Goal: Task Accomplishment & Management: Use online tool/utility

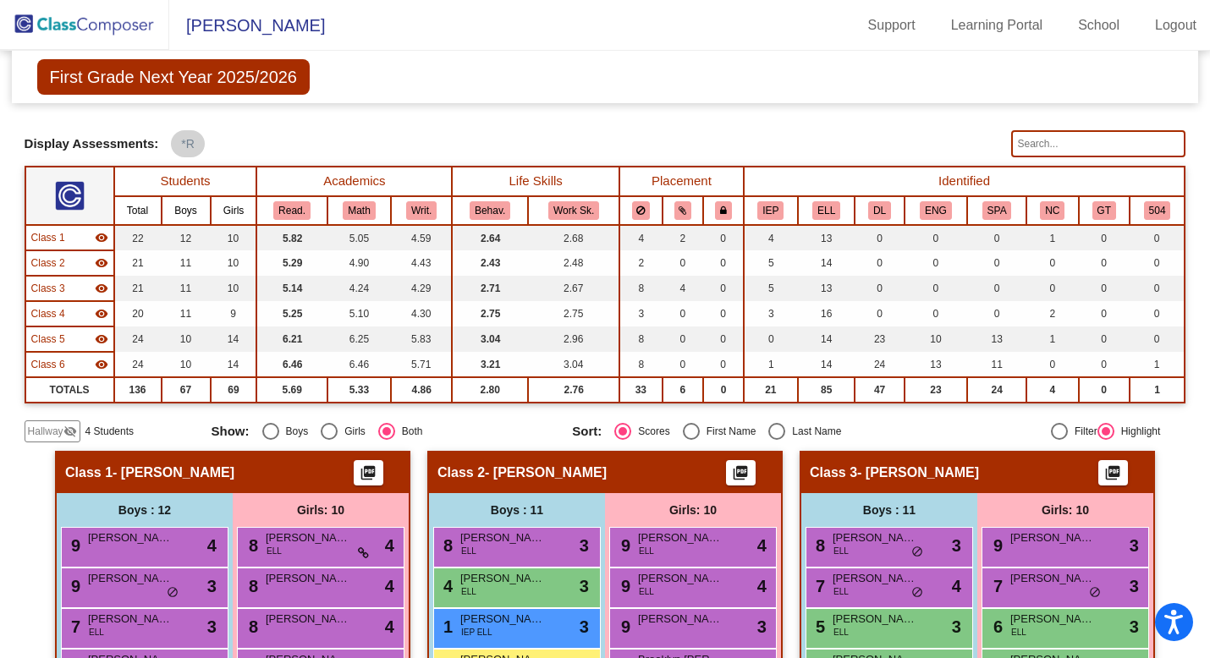
scroll to position [937, 0]
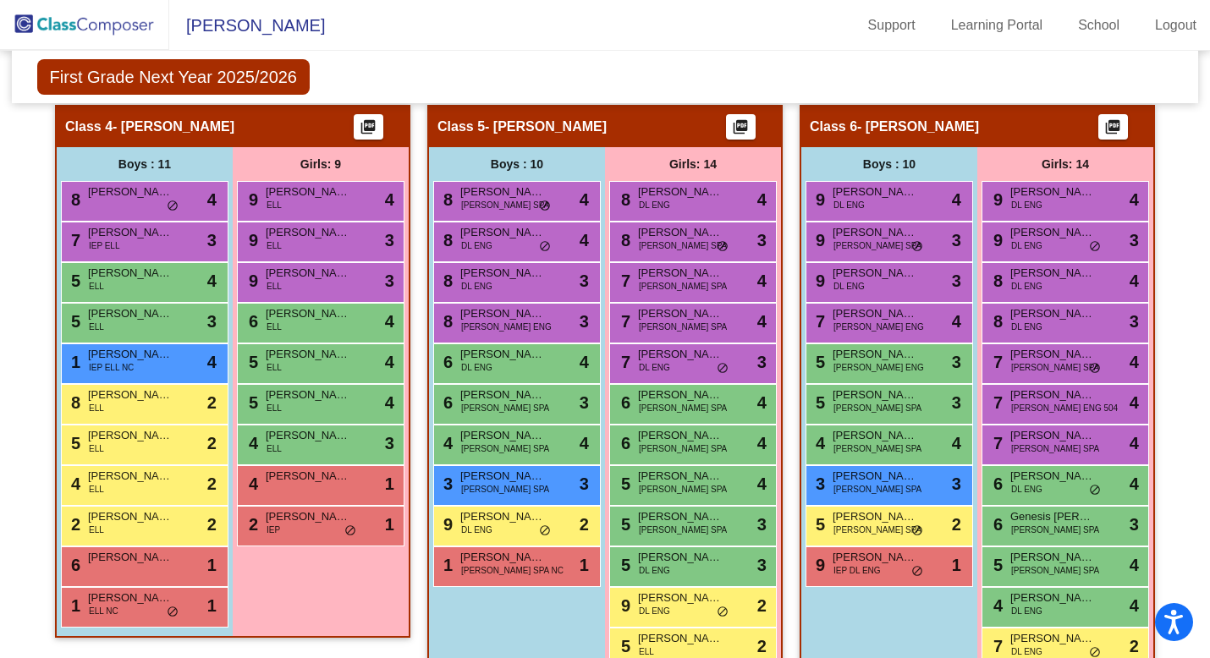
click at [117, 30] on img at bounding box center [84, 25] width 169 height 50
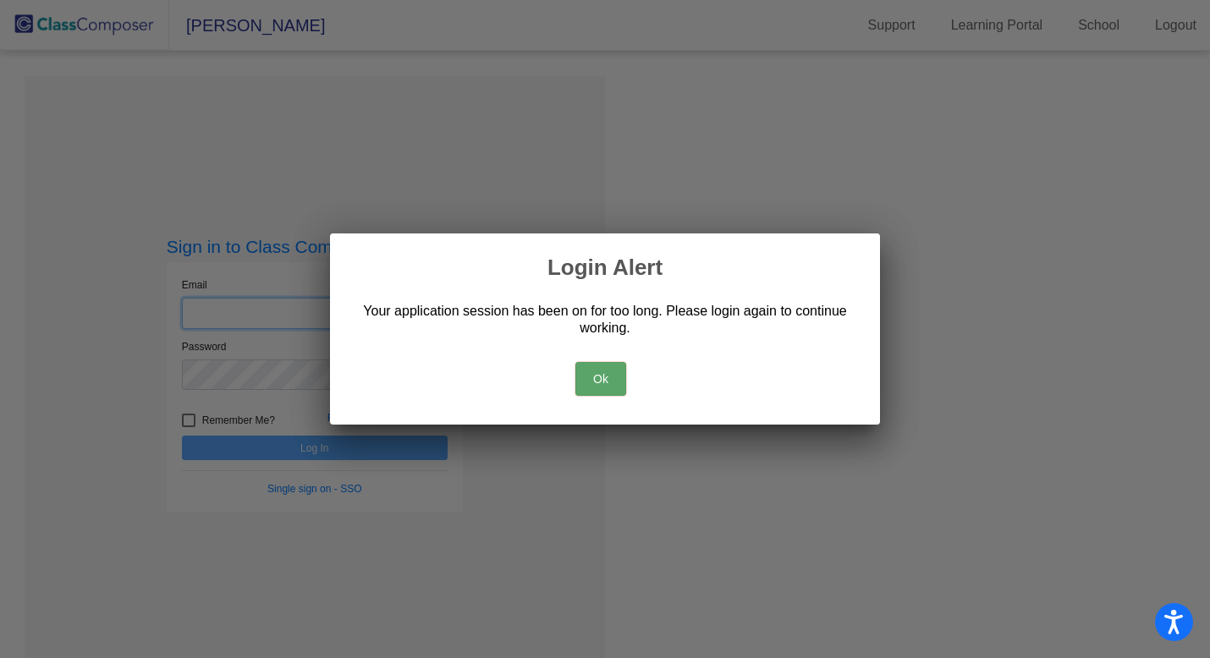
type input "[EMAIL_ADDRESS][DOMAIN_NAME]"
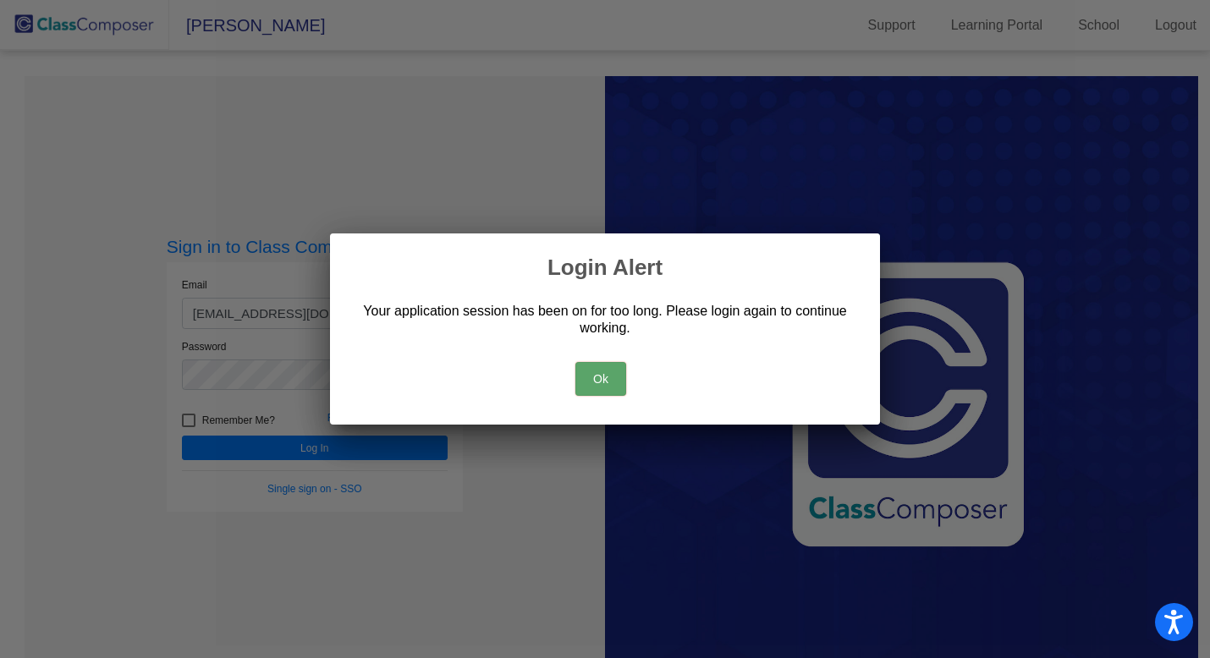
click at [578, 379] on button "Ok" at bounding box center [600, 379] width 51 height 34
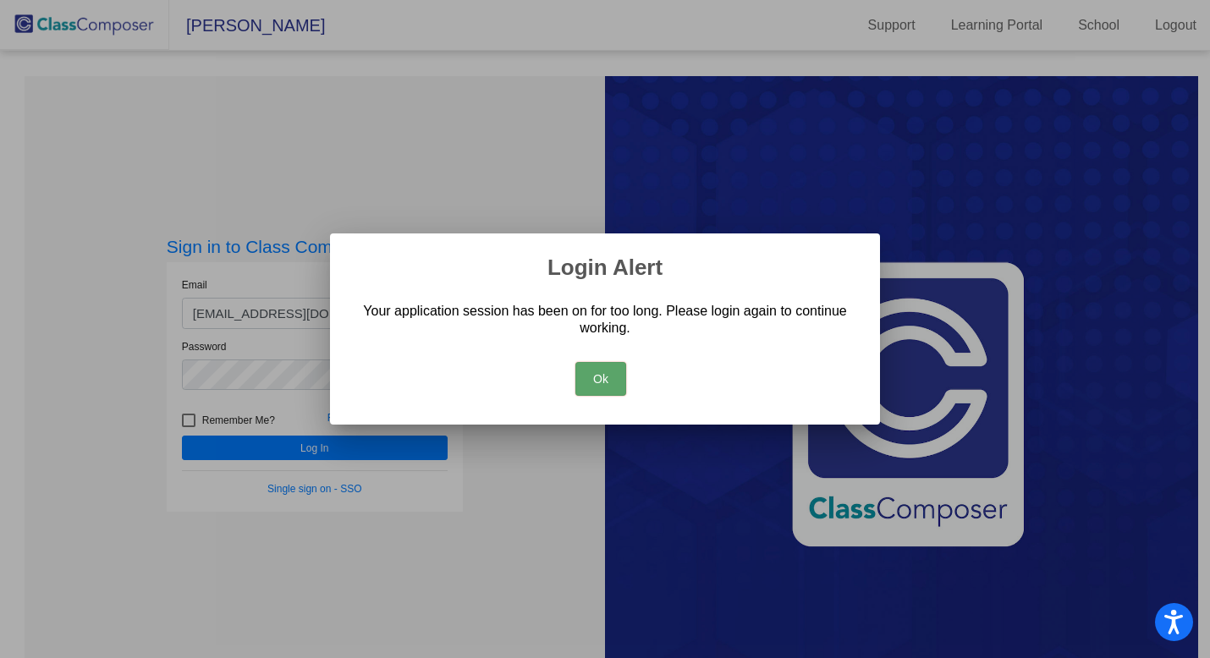
click at [587, 385] on button "Ok" at bounding box center [600, 379] width 51 height 34
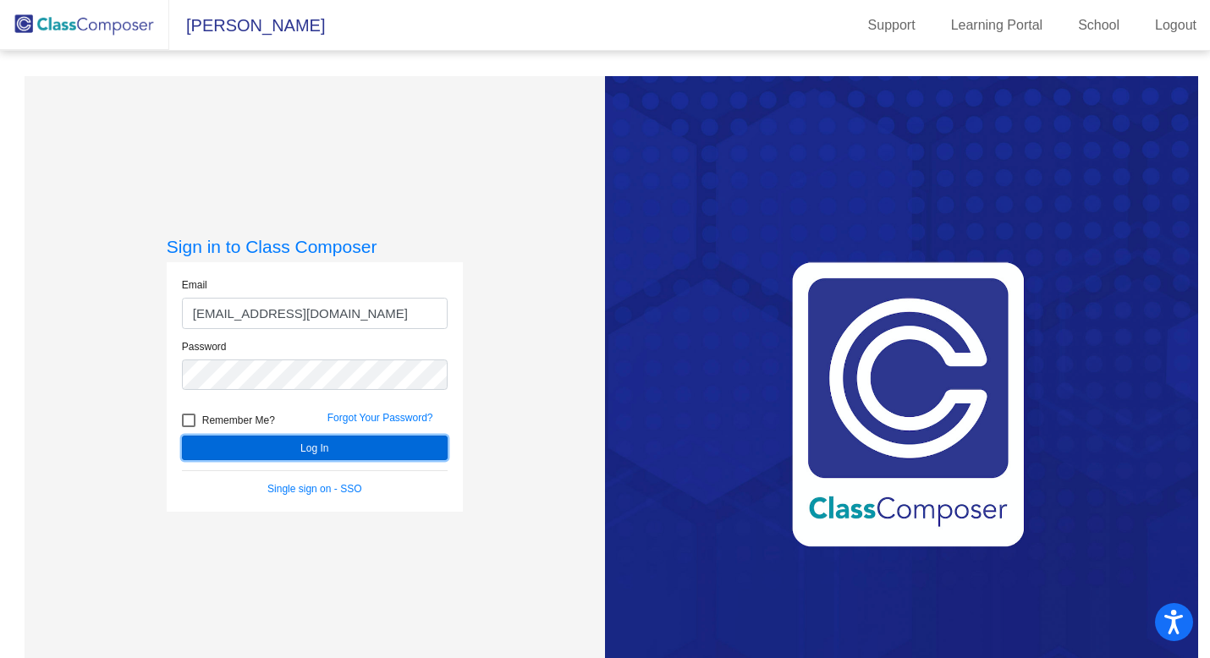
click at [417, 451] on button "Log In" at bounding box center [315, 448] width 266 height 25
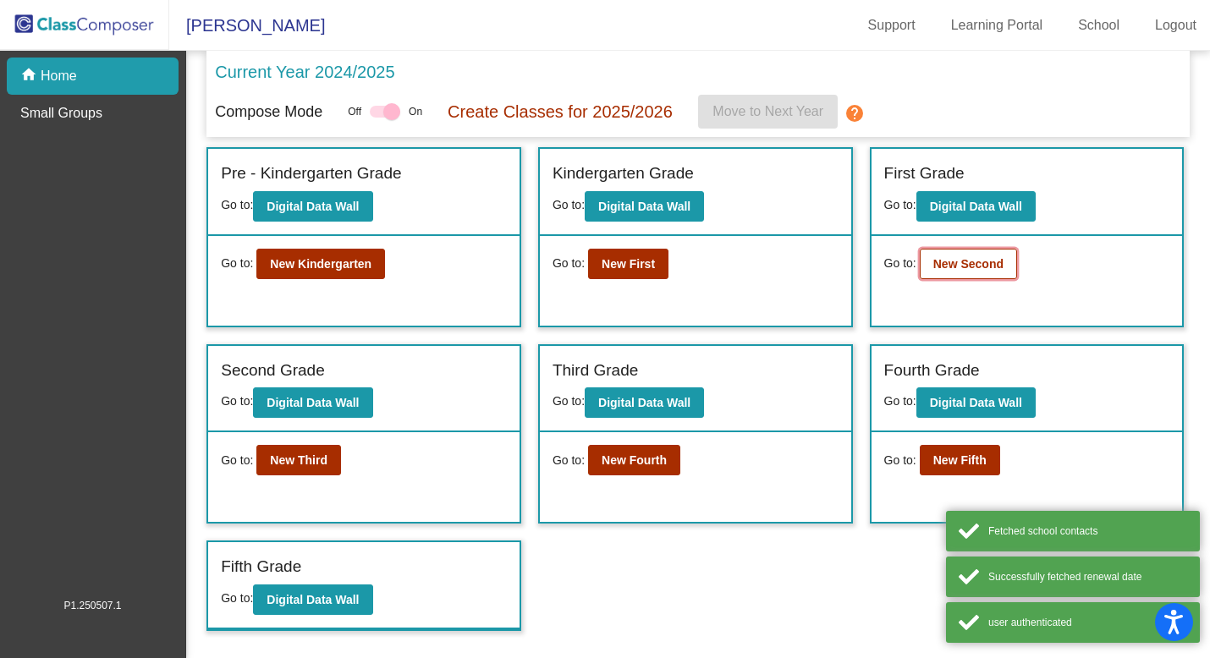
click at [941, 278] on button "New Second" at bounding box center [968, 264] width 97 height 30
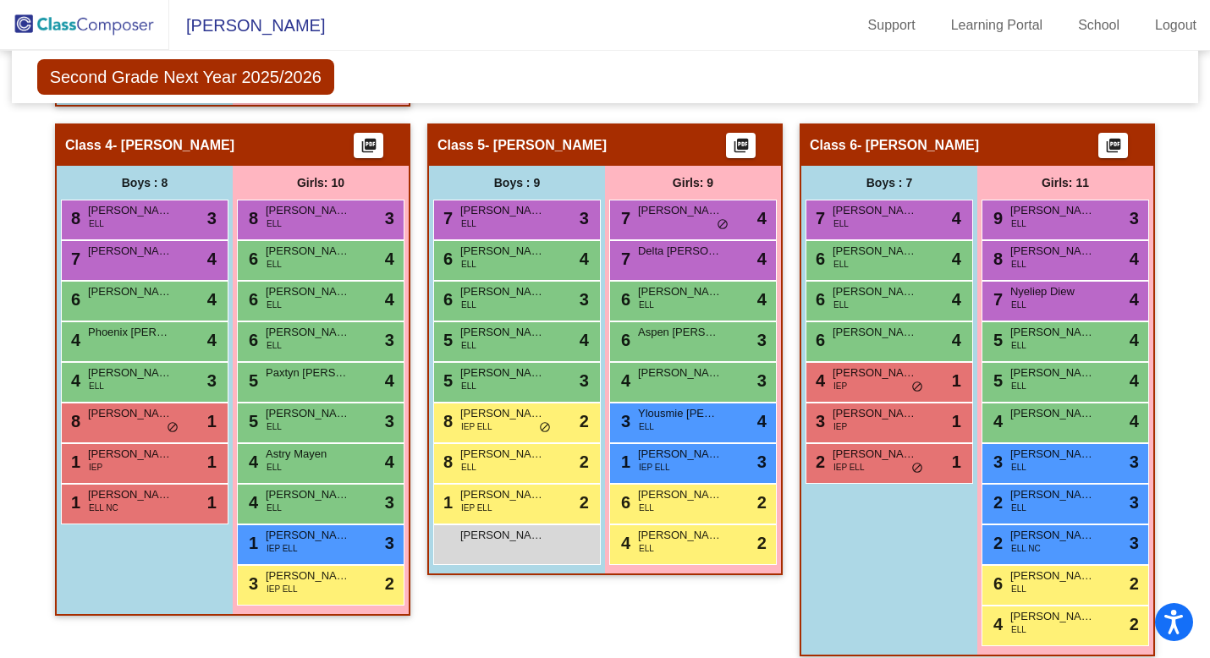
scroll to position [958, 0]
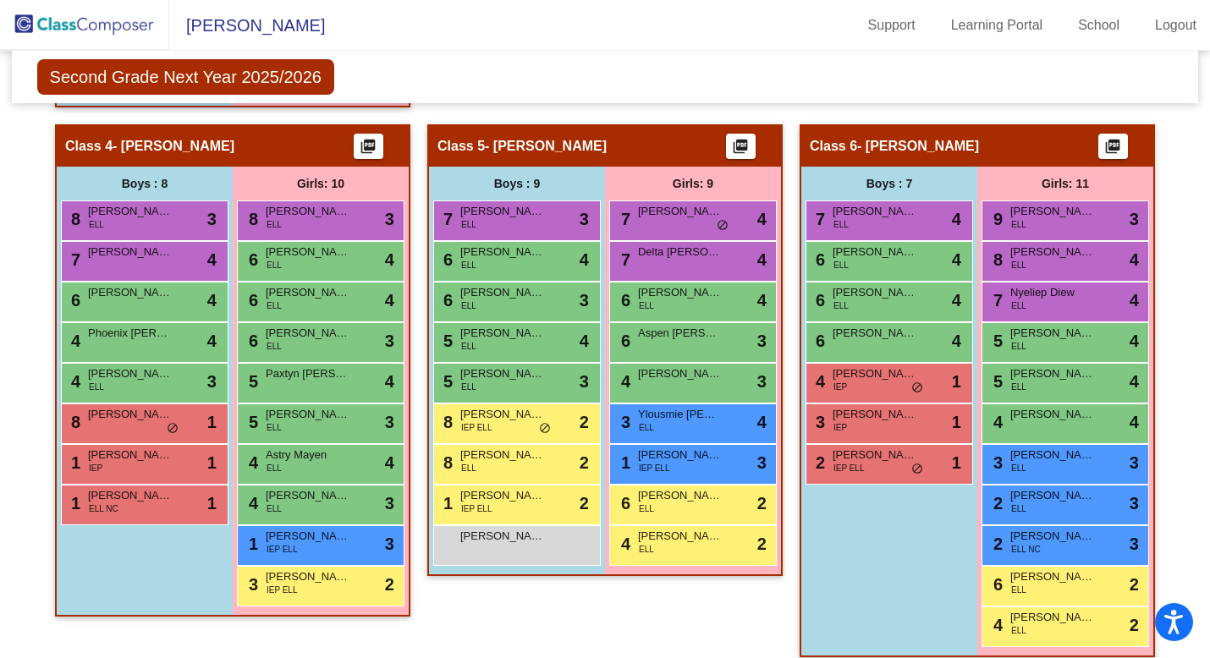
click at [85, 19] on img at bounding box center [84, 25] width 169 height 50
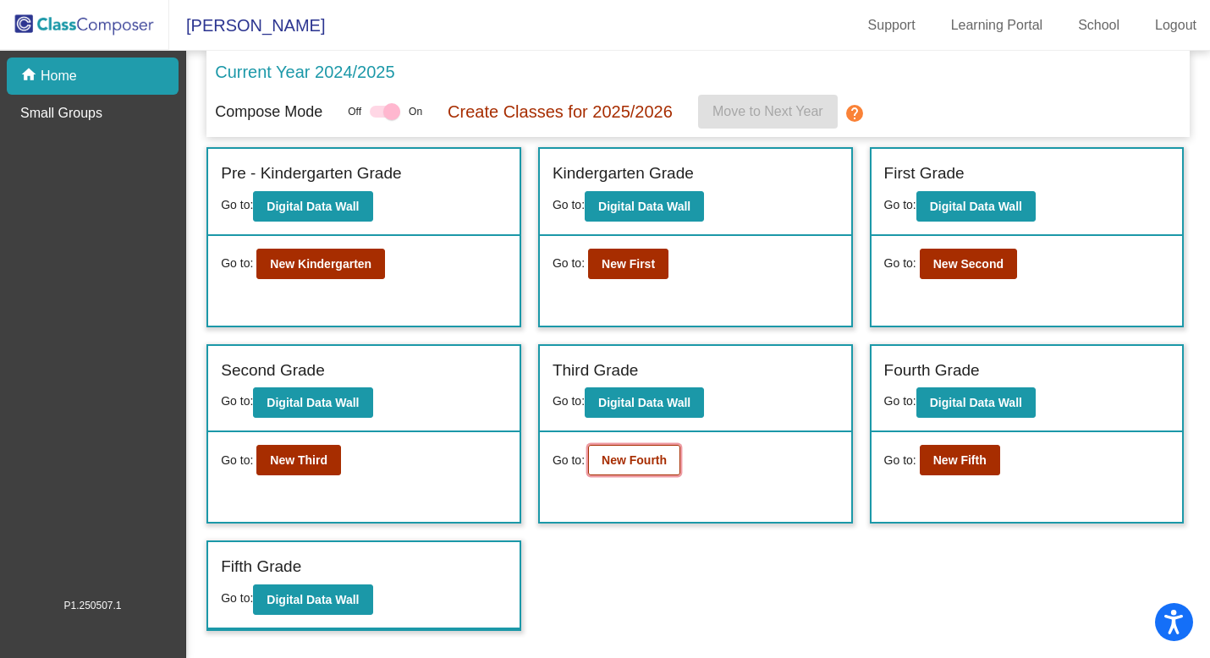
click at [658, 457] on b "New Fourth" at bounding box center [634, 461] width 65 height 14
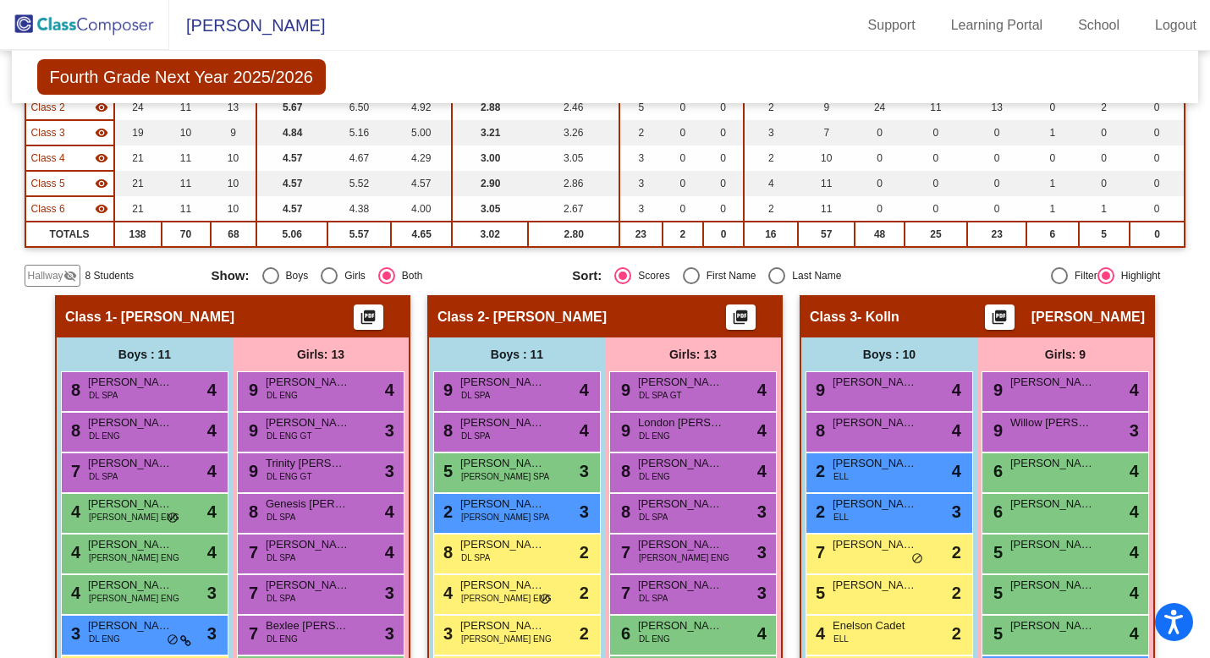
scroll to position [154, 0]
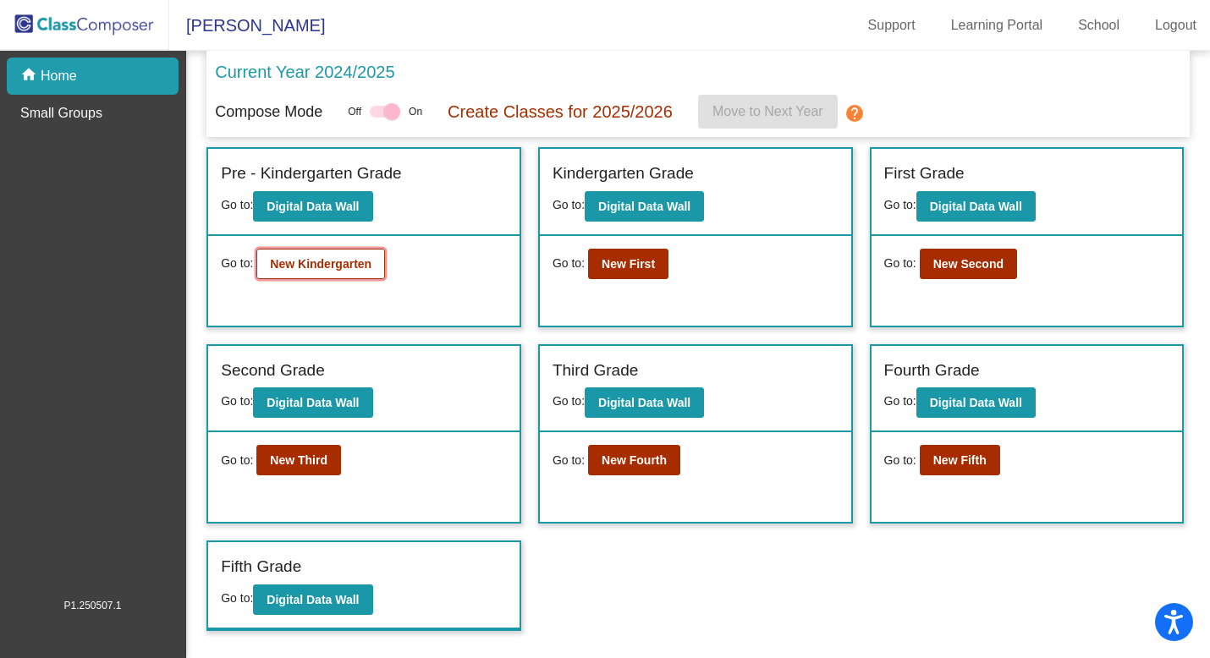
click at [305, 269] on b "New Kindergarten" at bounding box center [321, 264] width 102 height 14
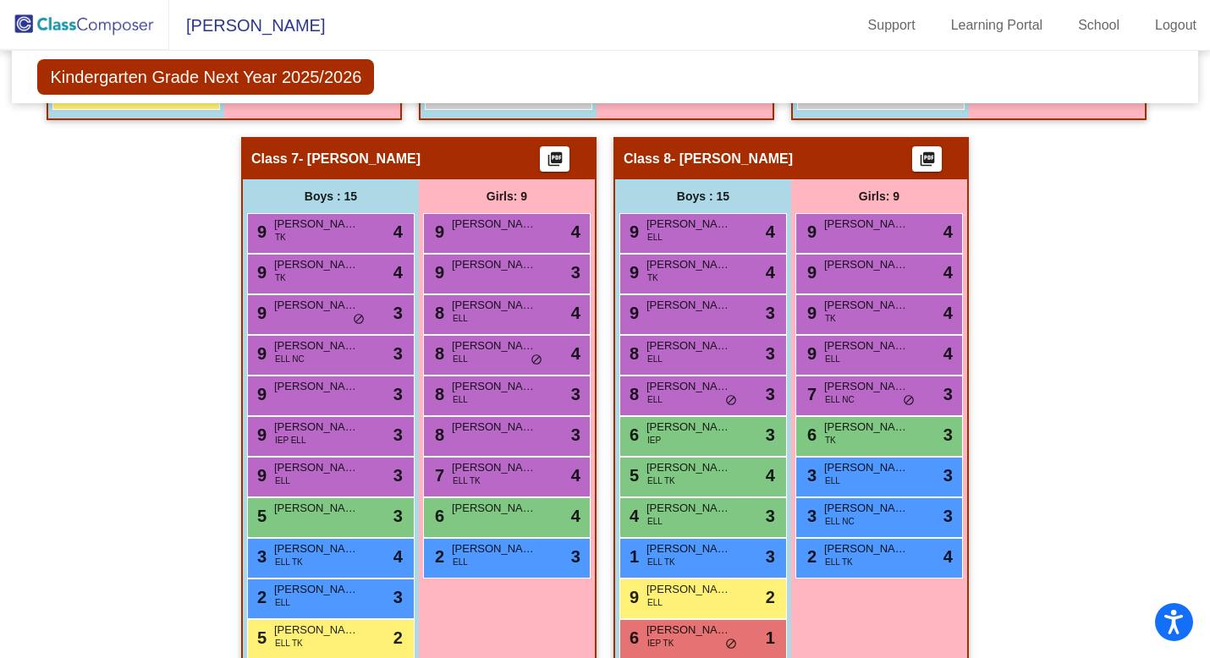
scroll to position [1301, 0]
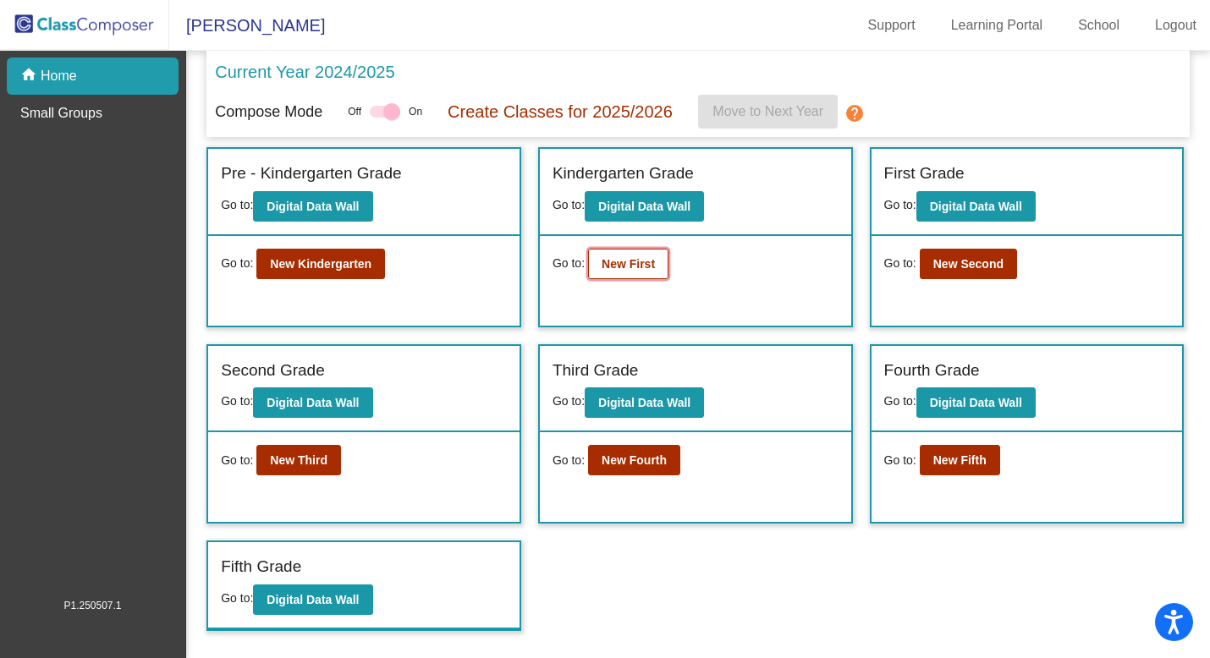
click at [625, 277] on button "New First" at bounding box center [628, 264] width 80 height 30
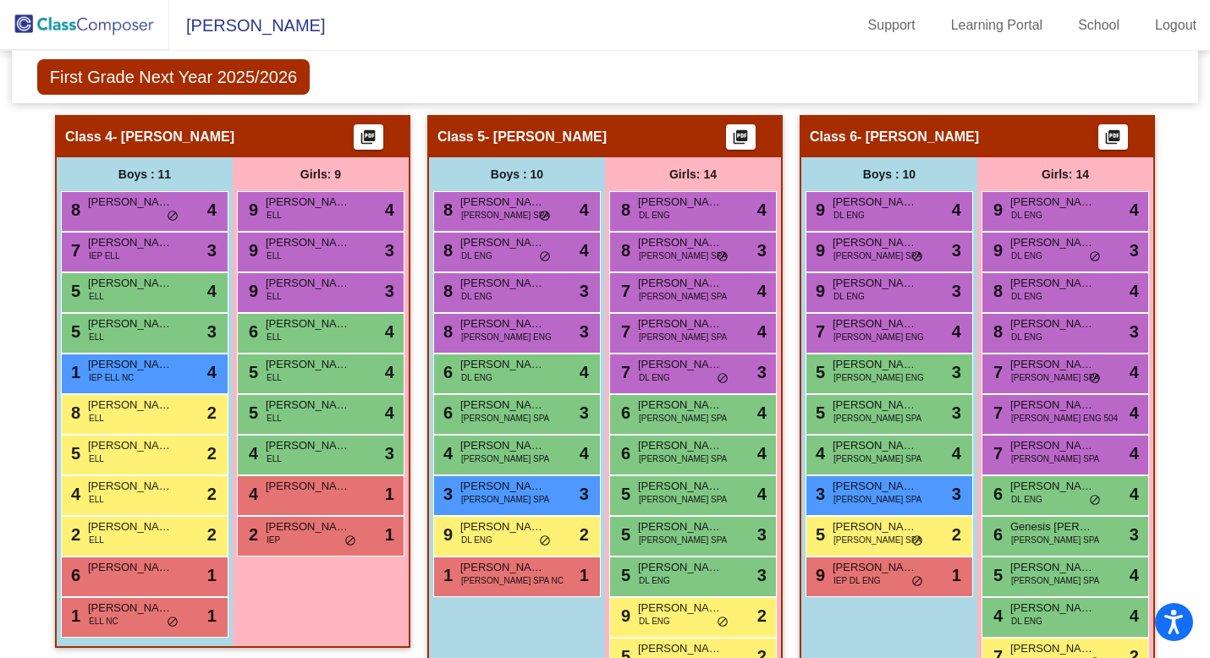
scroll to position [927, 0]
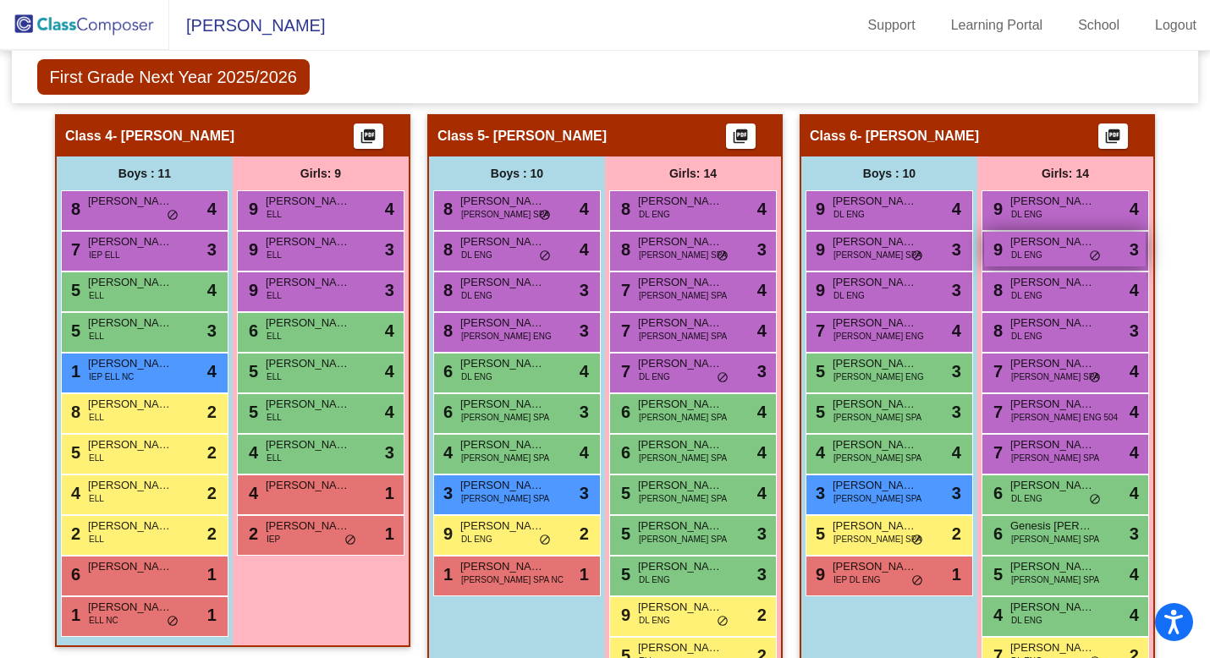
click at [1089, 250] on span "do_not_disturb_alt" at bounding box center [1095, 257] width 12 height 14
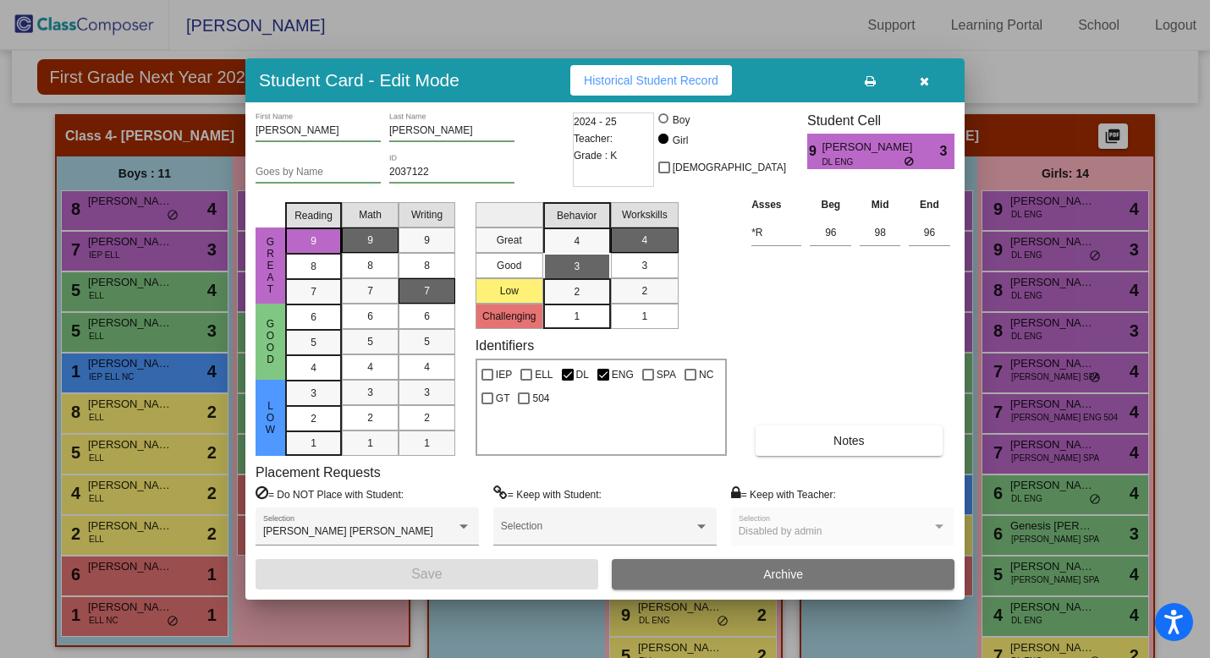
click at [921, 86] on icon "button" at bounding box center [924, 81] width 9 height 12
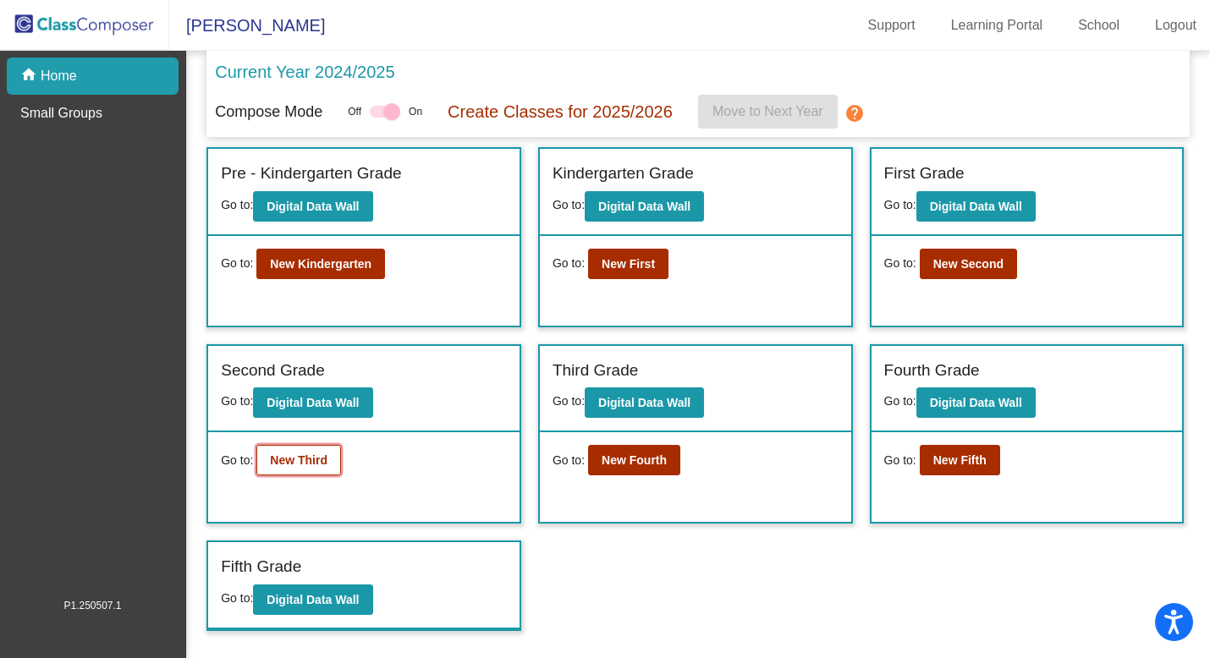
click at [333, 455] on button "New Third" at bounding box center [298, 460] width 85 height 30
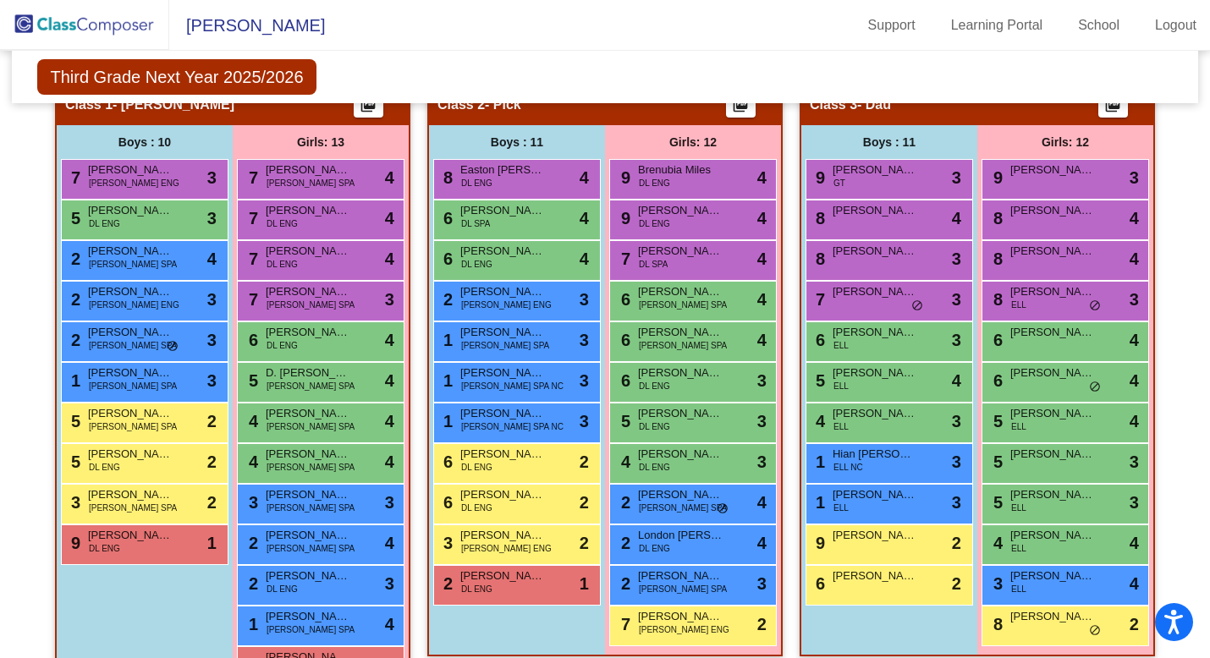
scroll to position [358, 0]
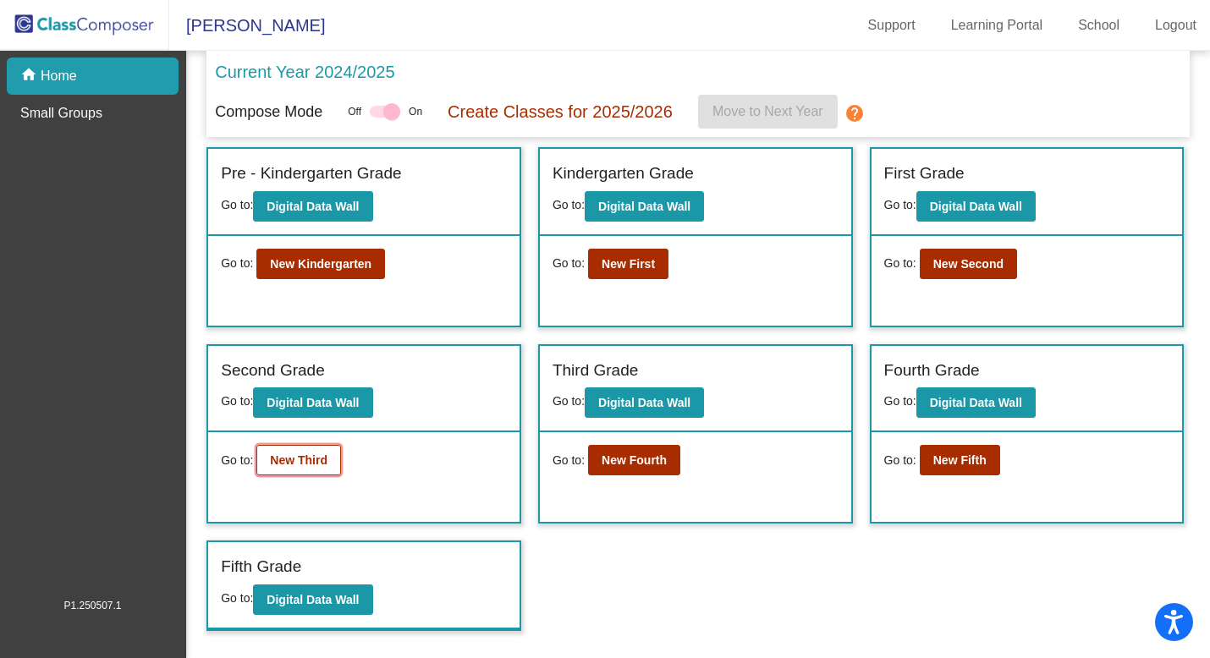
click at [319, 454] on b "New Third" at bounding box center [299, 461] width 58 height 14
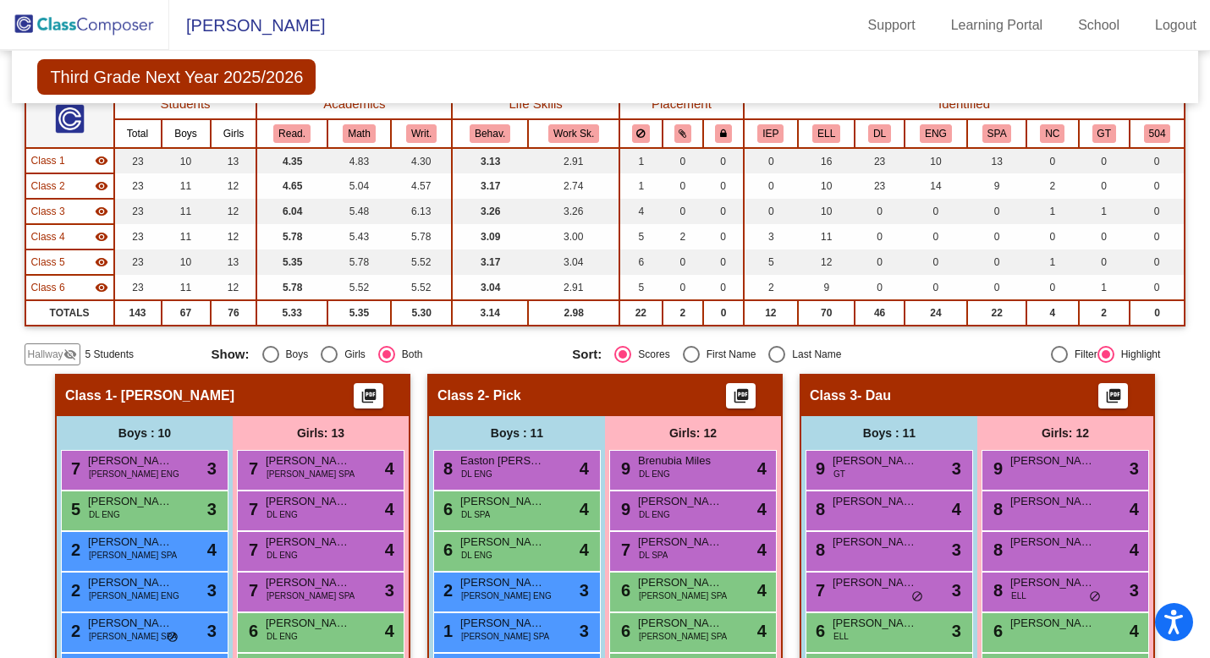
scroll to position [141, 0]
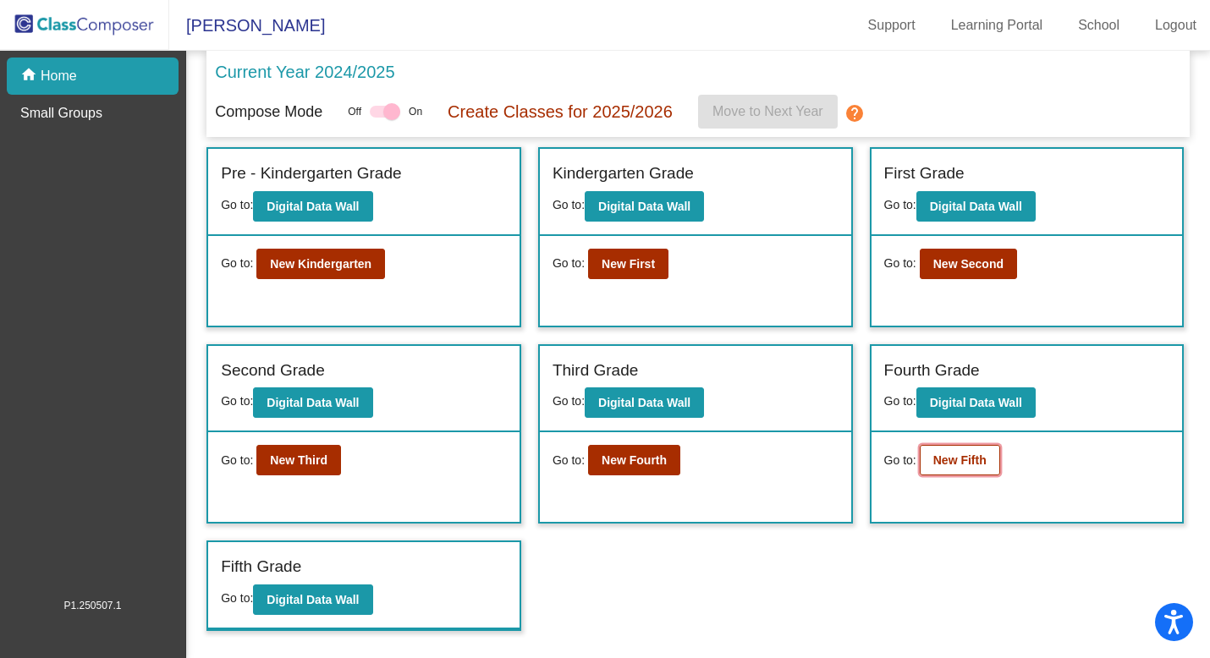
click at [947, 466] on b "New Fifth" at bounding box center [959, 461] width 53 height 14
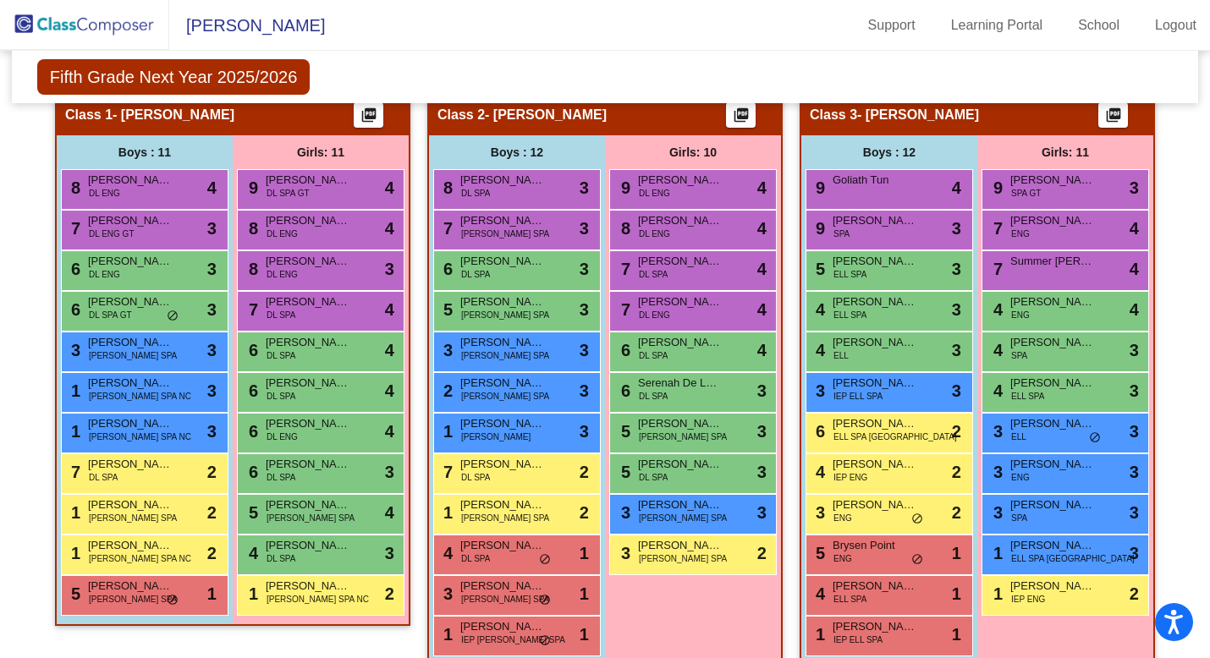
scroll to position [355, 0]
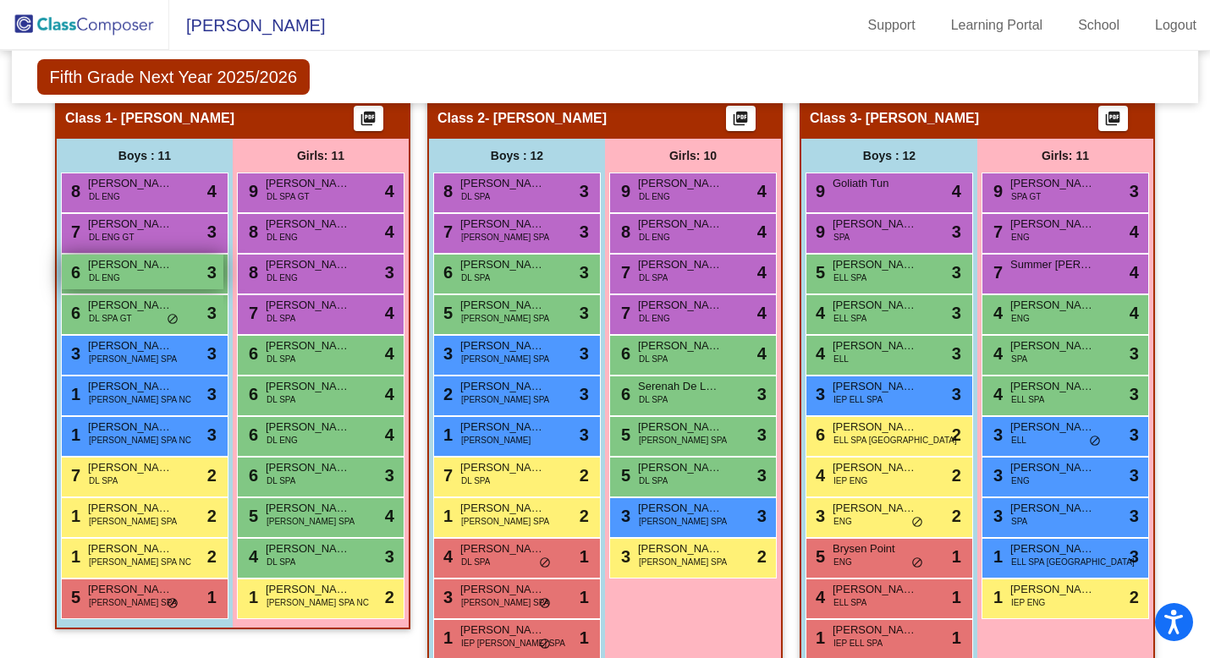
click at [157, 279] on div "6 Hunter [PERSON_NAME] ENG lock do_not_disturb_alt 3" at bounding box center [143, 272] width 162 height 35
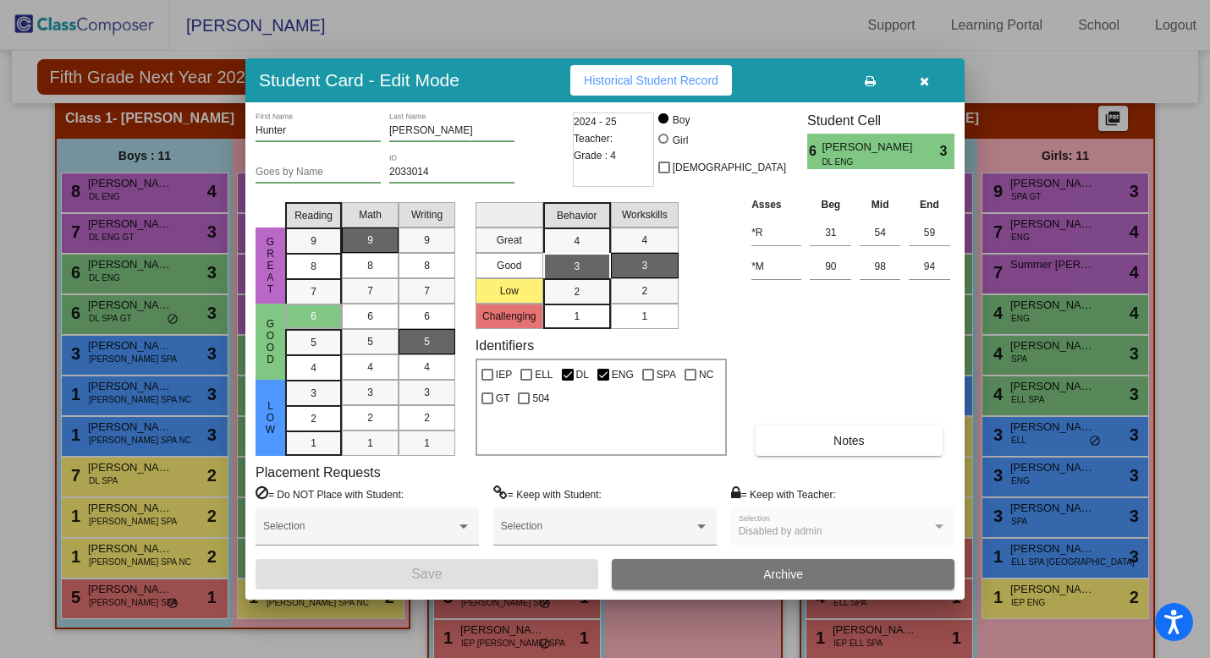
click at [926, 81] on icon "button" at bounding box center [924, 81] width 9 height 12
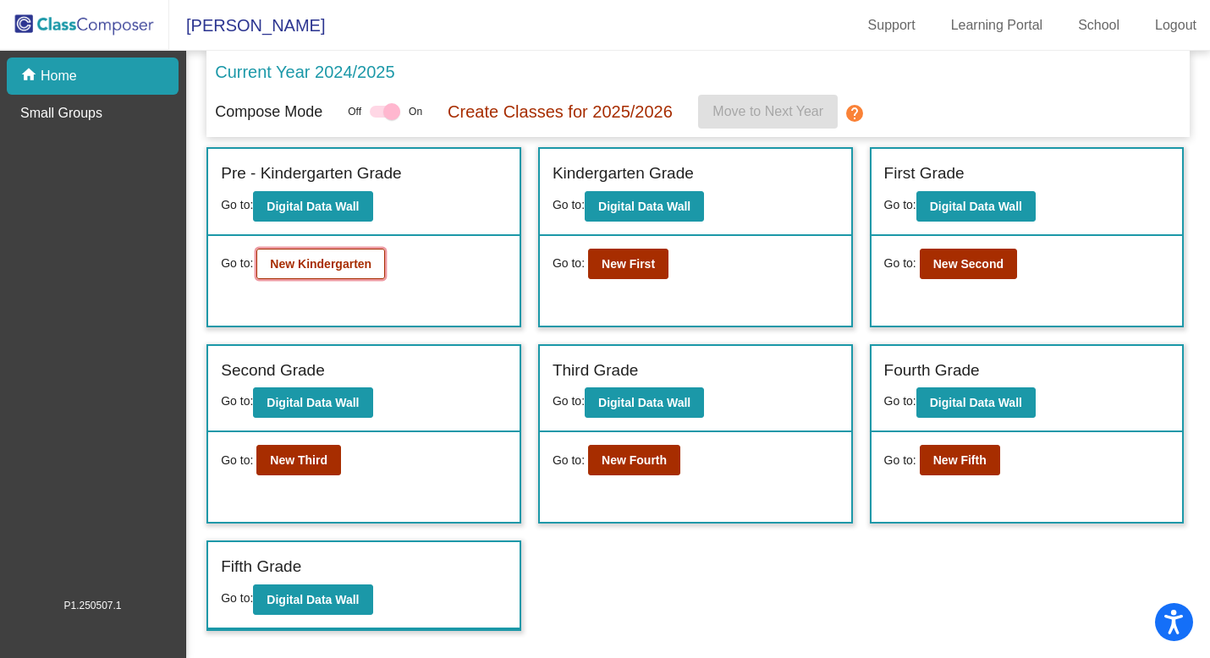
click at [283, 267] on b "New Kindergarten" at bounding box center [321, 264] width 102 height 14
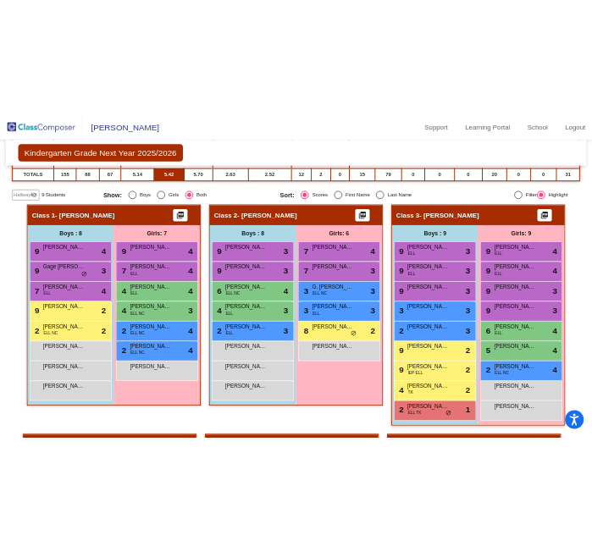
scroll to position [315, 0]
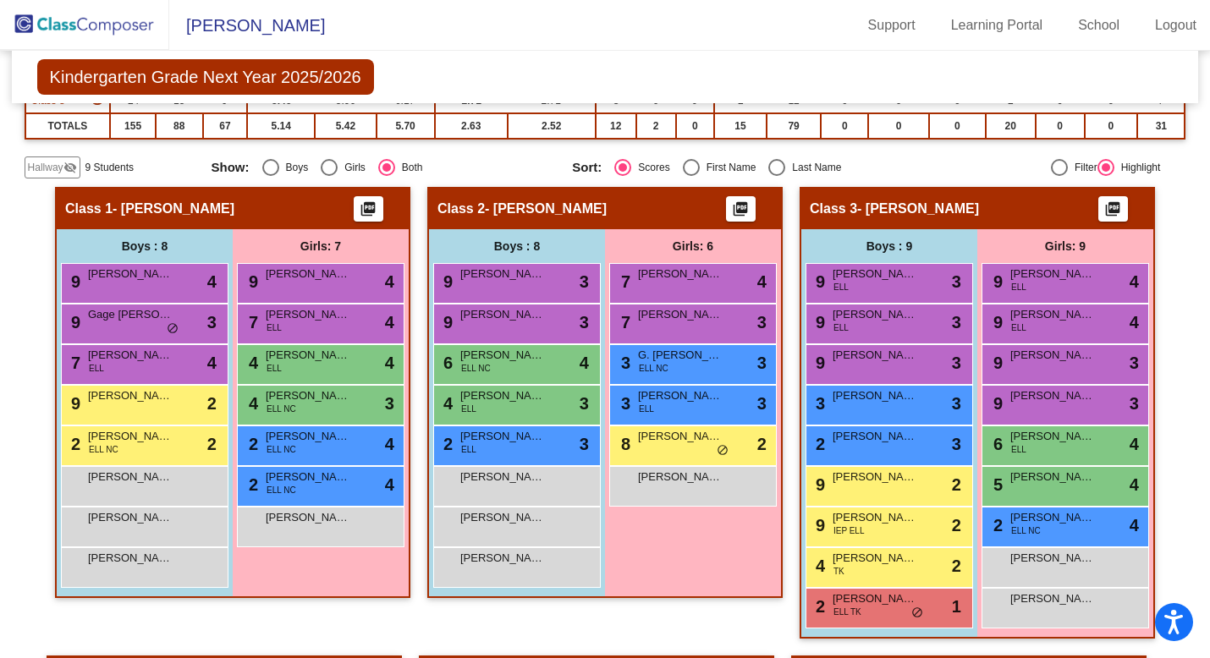
click at [70, 163] on mat-icon "visibility_off" at bounding box center [70, 168] width 14 height 14
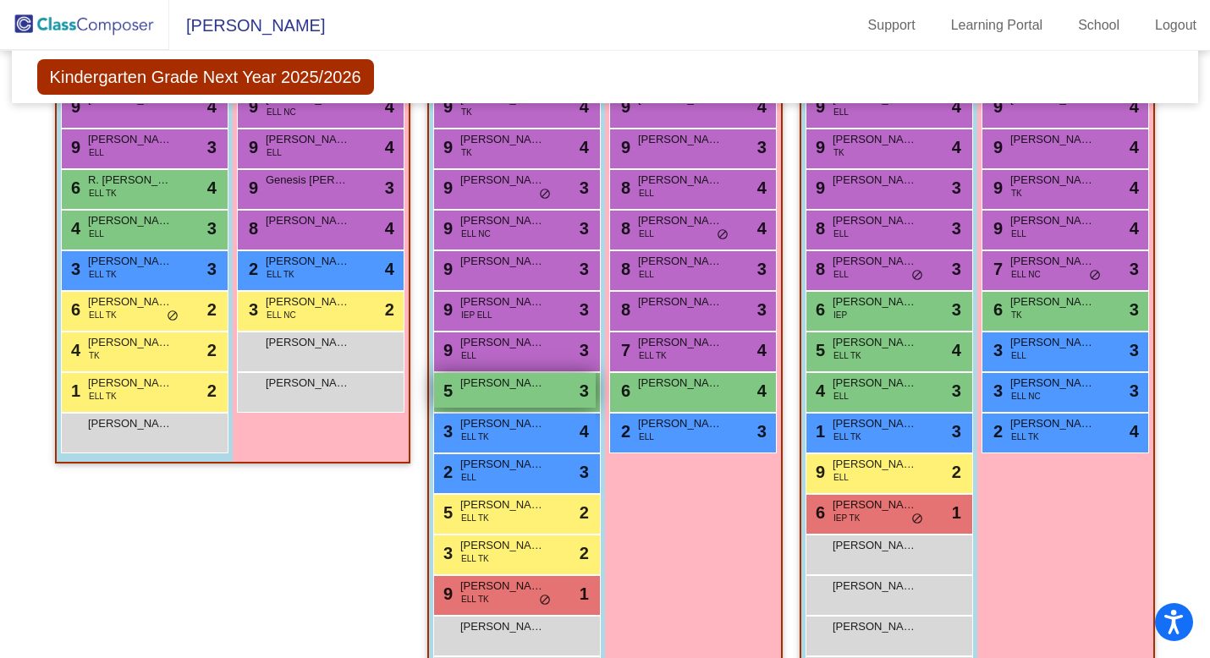
scroll to position [1390, 0]
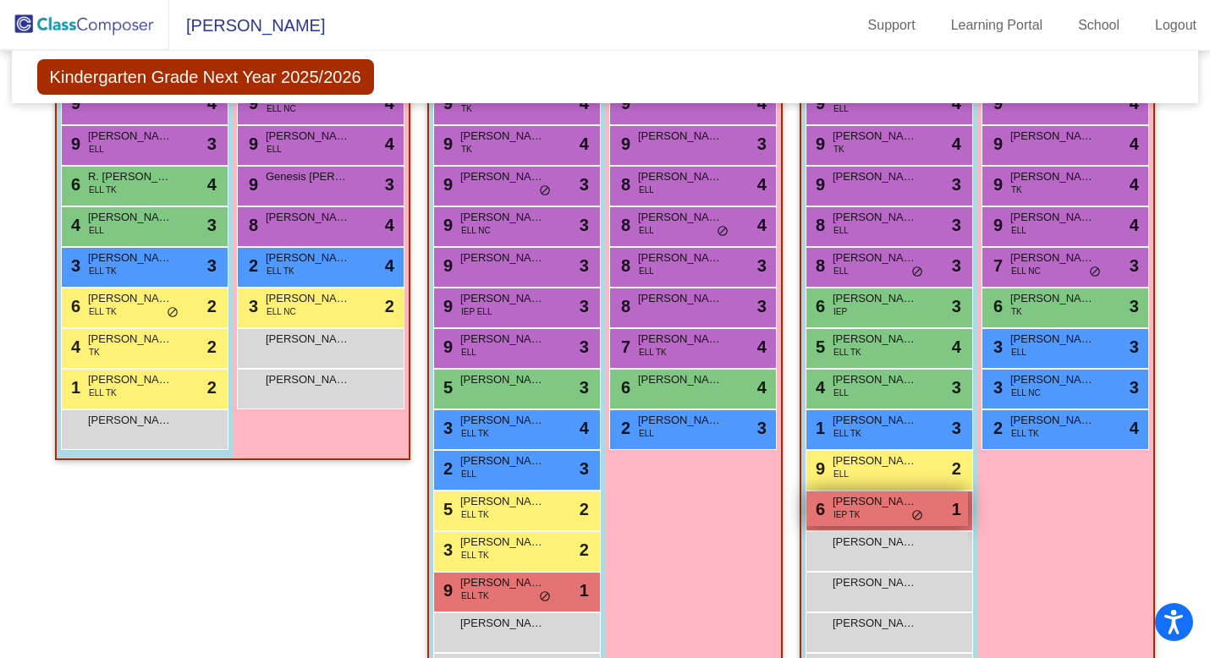
click at [911, 514] on span "do_not_disturb_alt" at bounding box center [917, 516] width 12 height 14
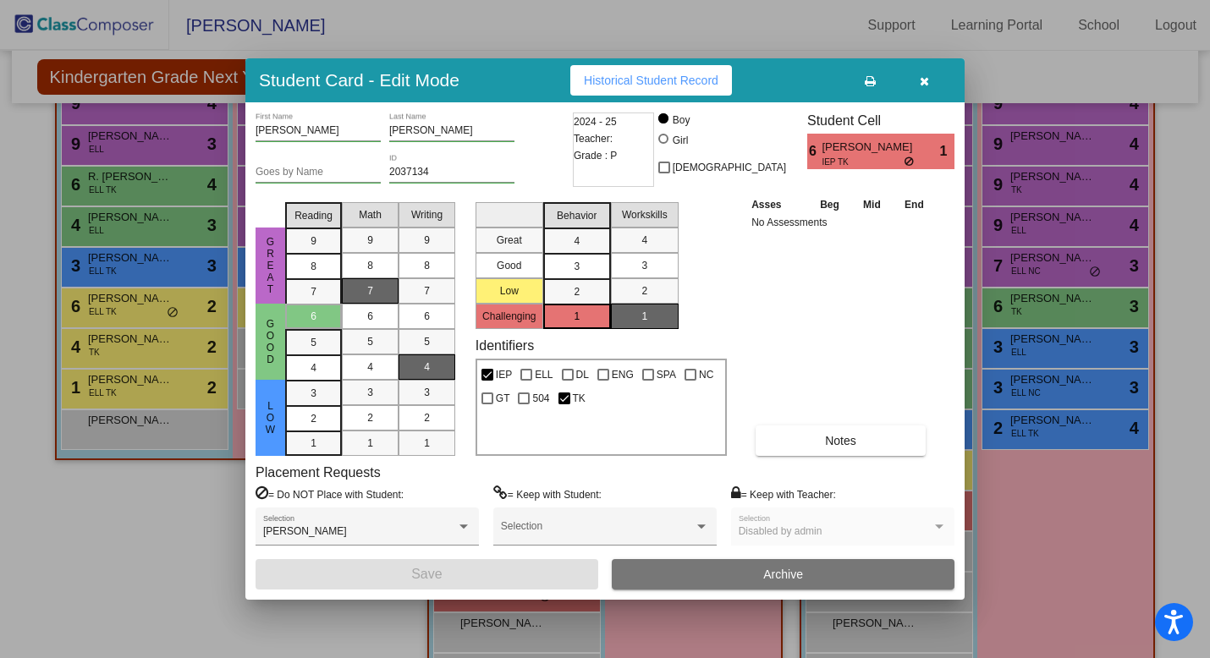
click at [923, 83] on icon "button" at bounding box center [924, 81] width 9 height 12
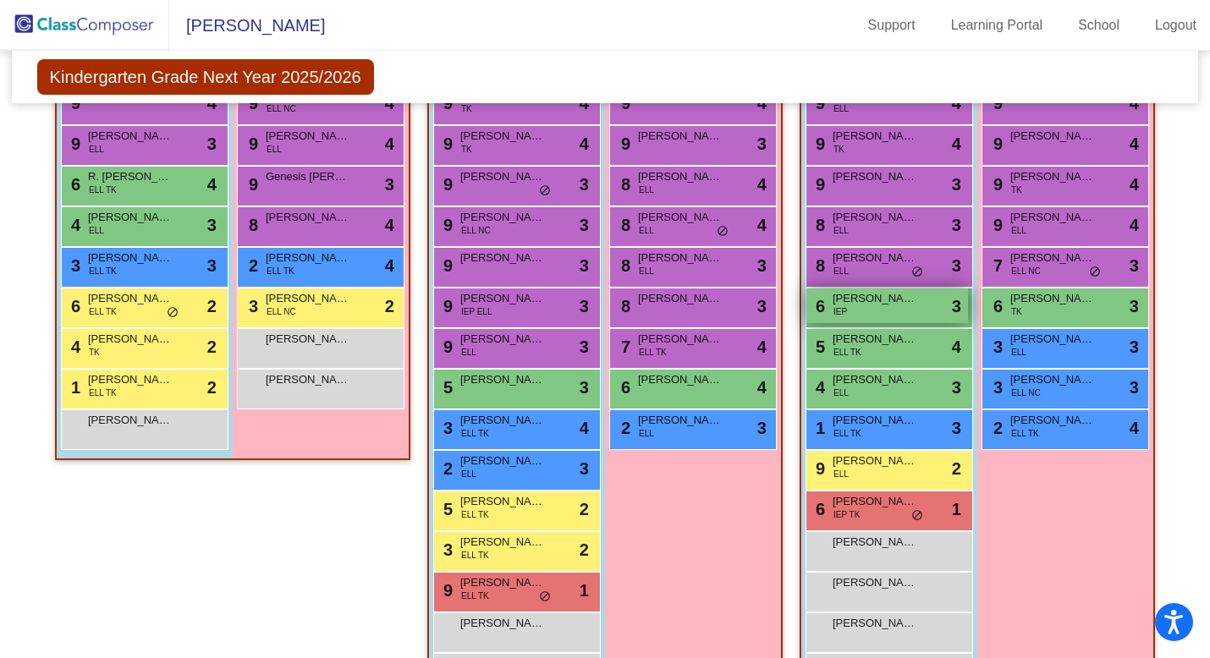
click at [879, 310] on div "6 Beckham Zamago IEP lock do_not_disturb_alt 3" at bounding box center [887, 306] width 162 height 35
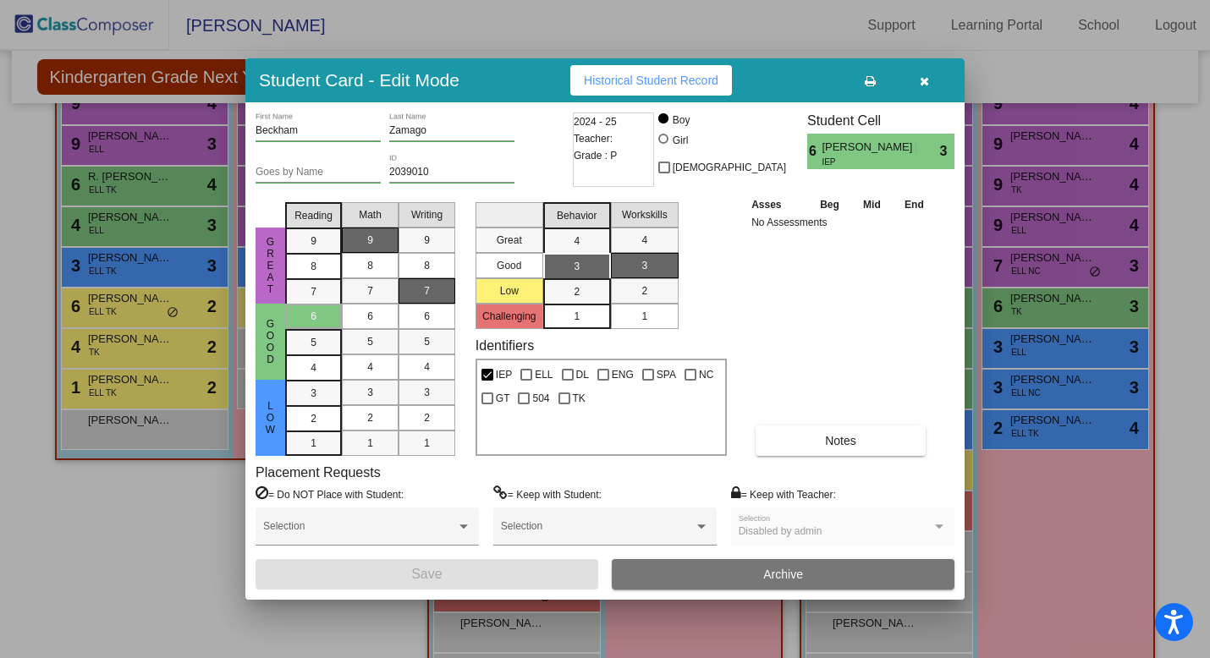
click at [928, 79] on icon "button" at bounding box center [924, 81] width 9 height 12
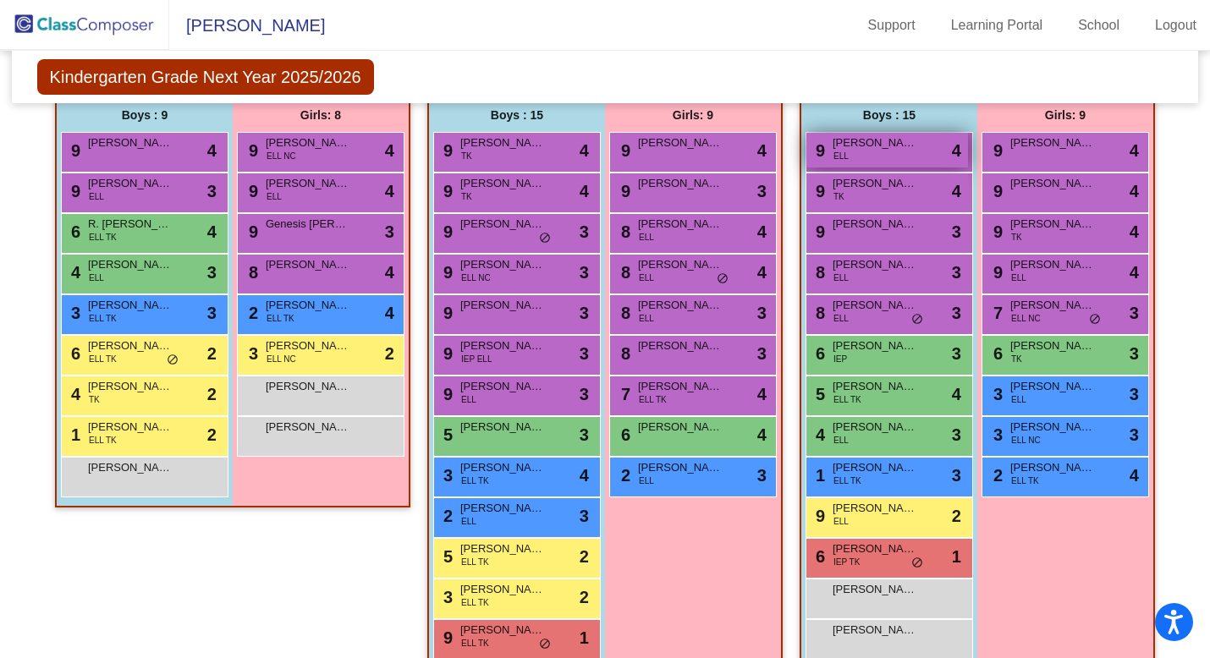
scroll to position [1349, 0]
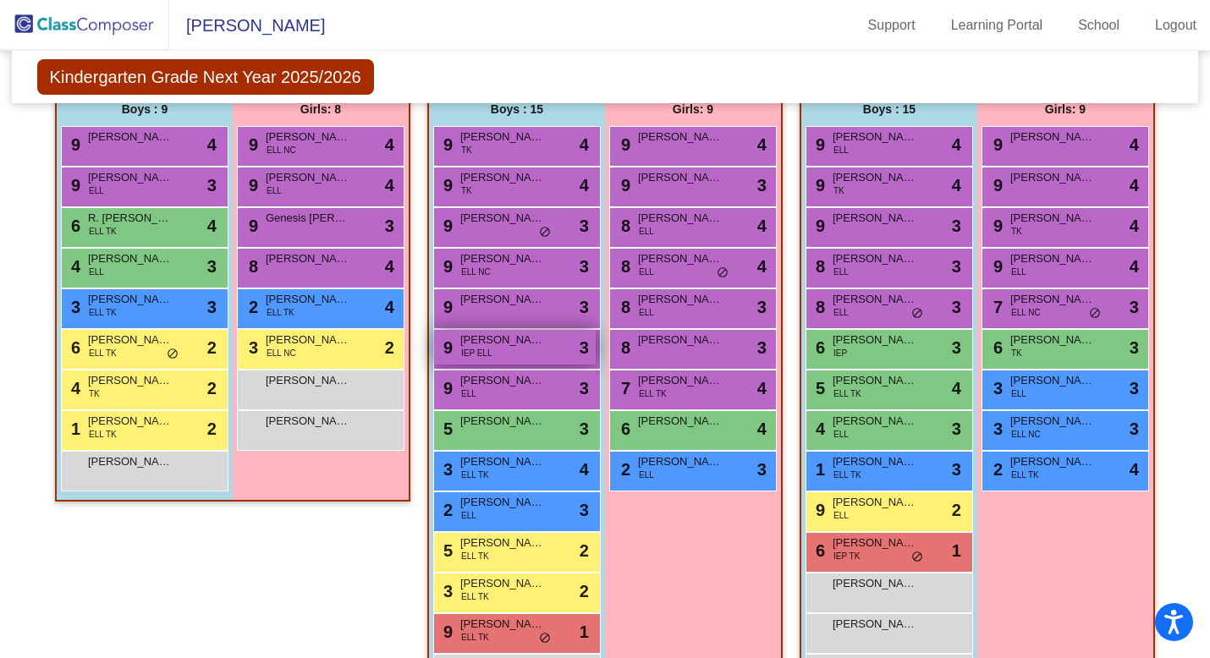
click at [470, 356] on span "IEP ELL" at bounding box center [476, 353] width 31 height 13
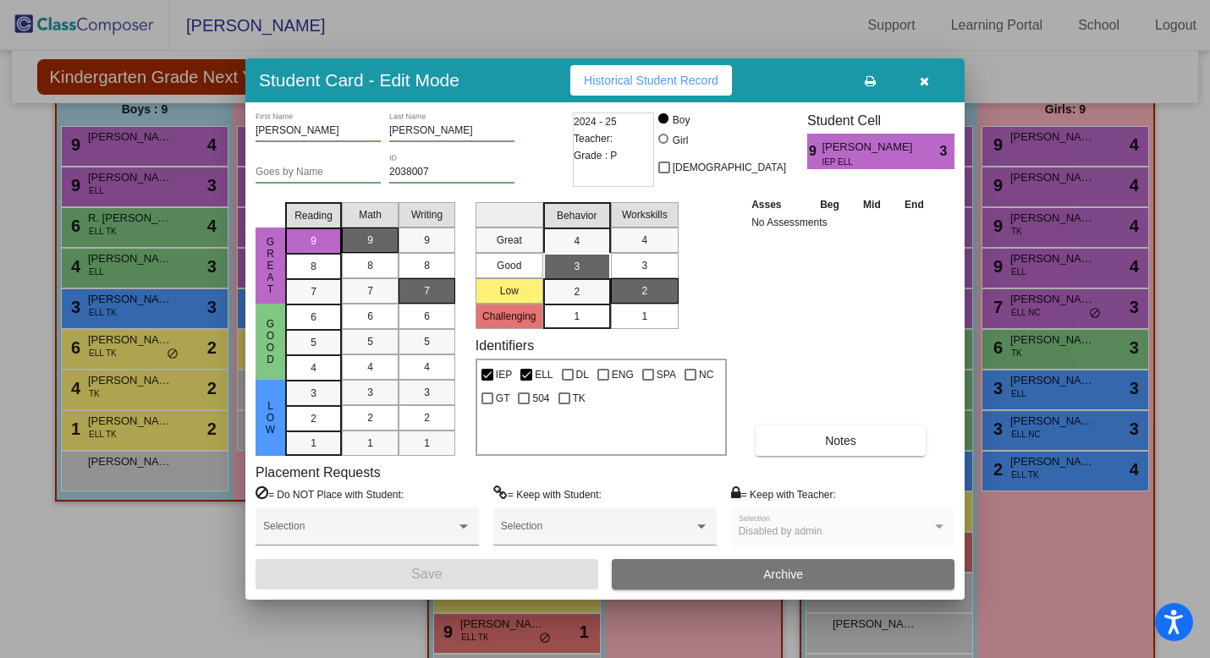
click at [920, 84] on icon "button" at bounding box center [924, 81] width 9 height 12
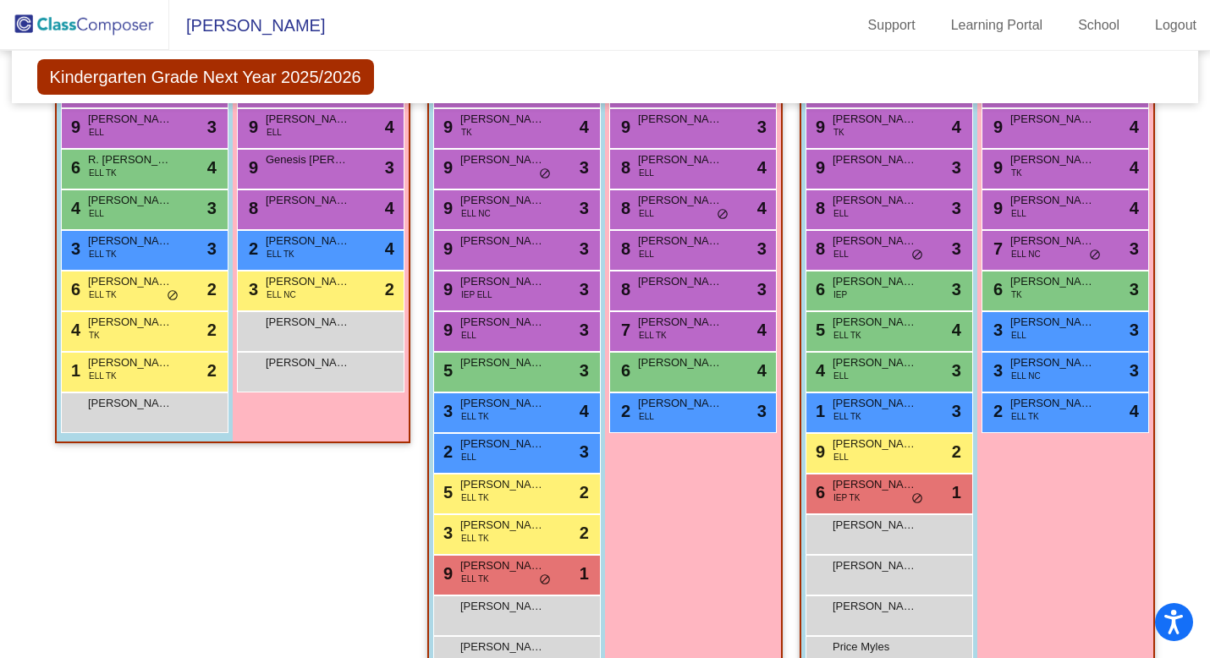
scroll to position [1423, 0]
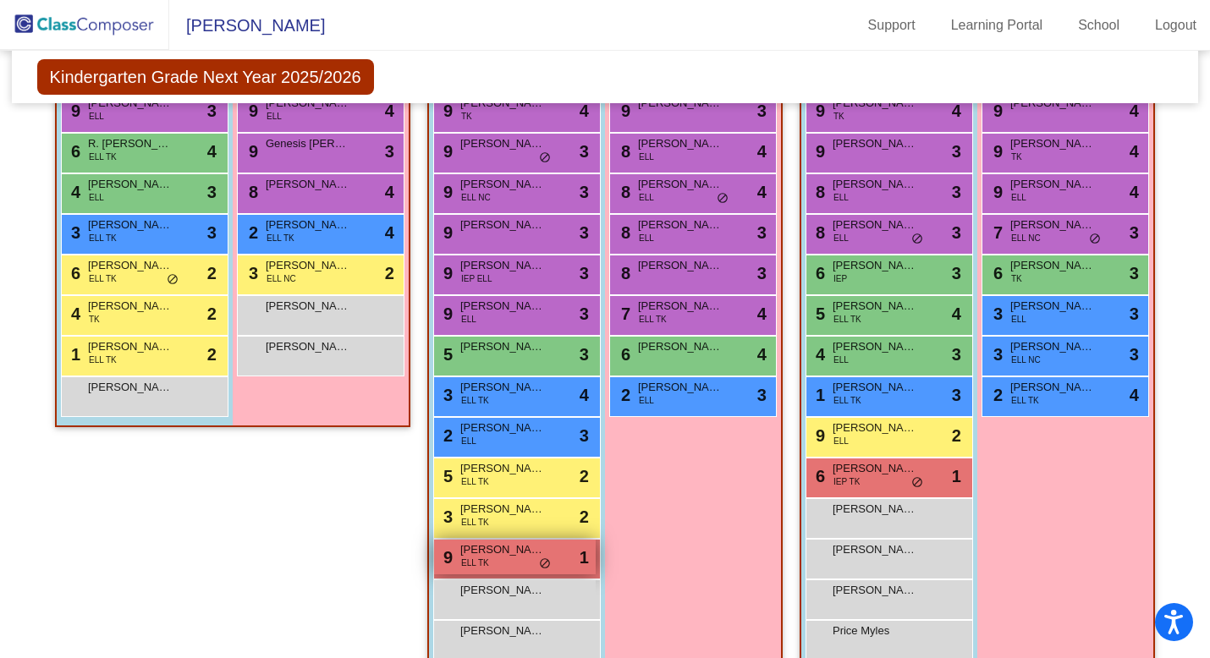
click at [526, 555] on span "[PERSON_NAME]" at bounding box center [502, 550] width 85 height 17
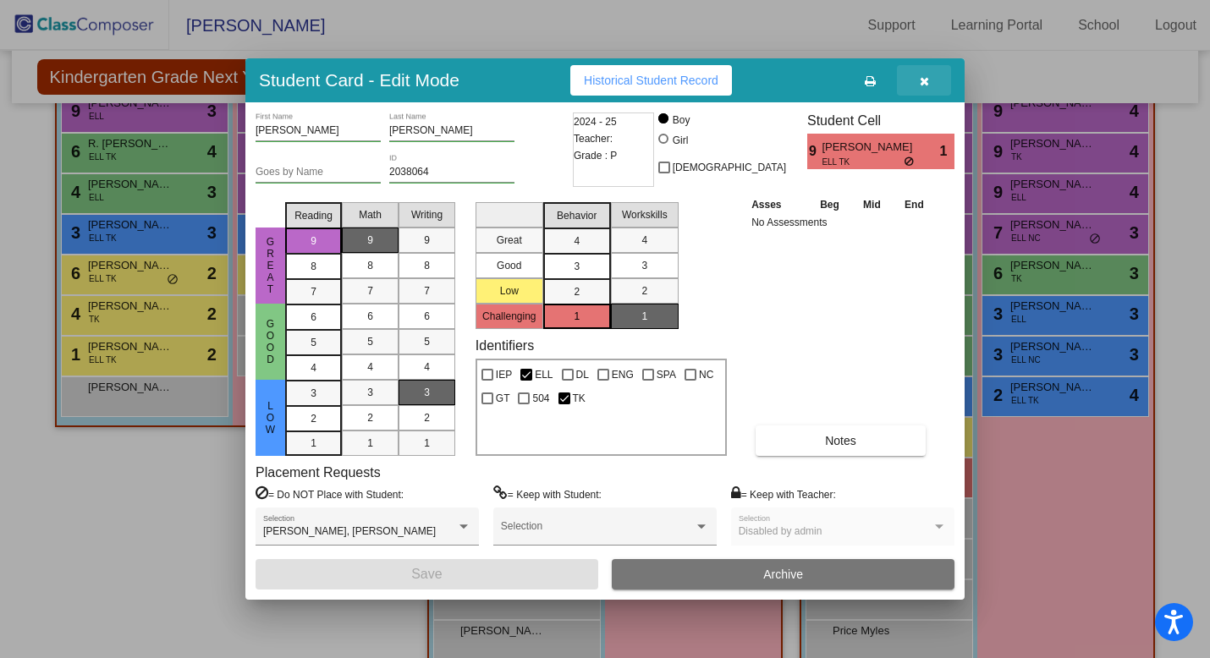
click at [931, 80] on button "button" at bounding box center [924, 80] width 54 height 30
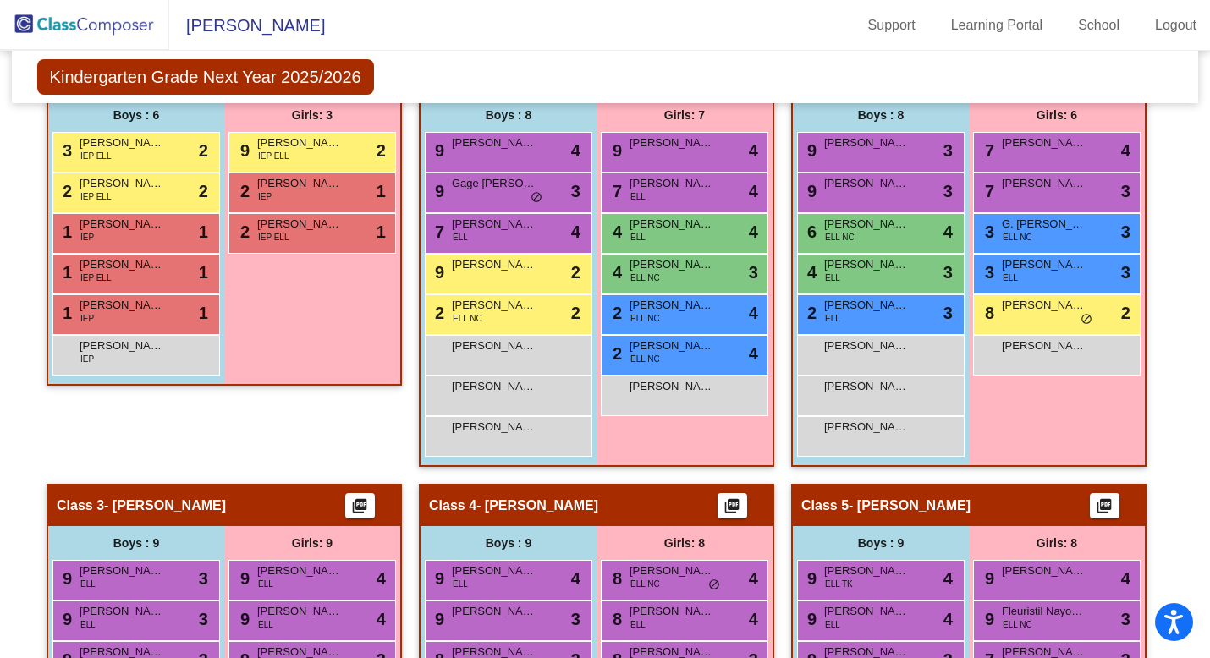
scroll to position [0, 0]
